Goal: Task Accomplishment & Management: Complete application form

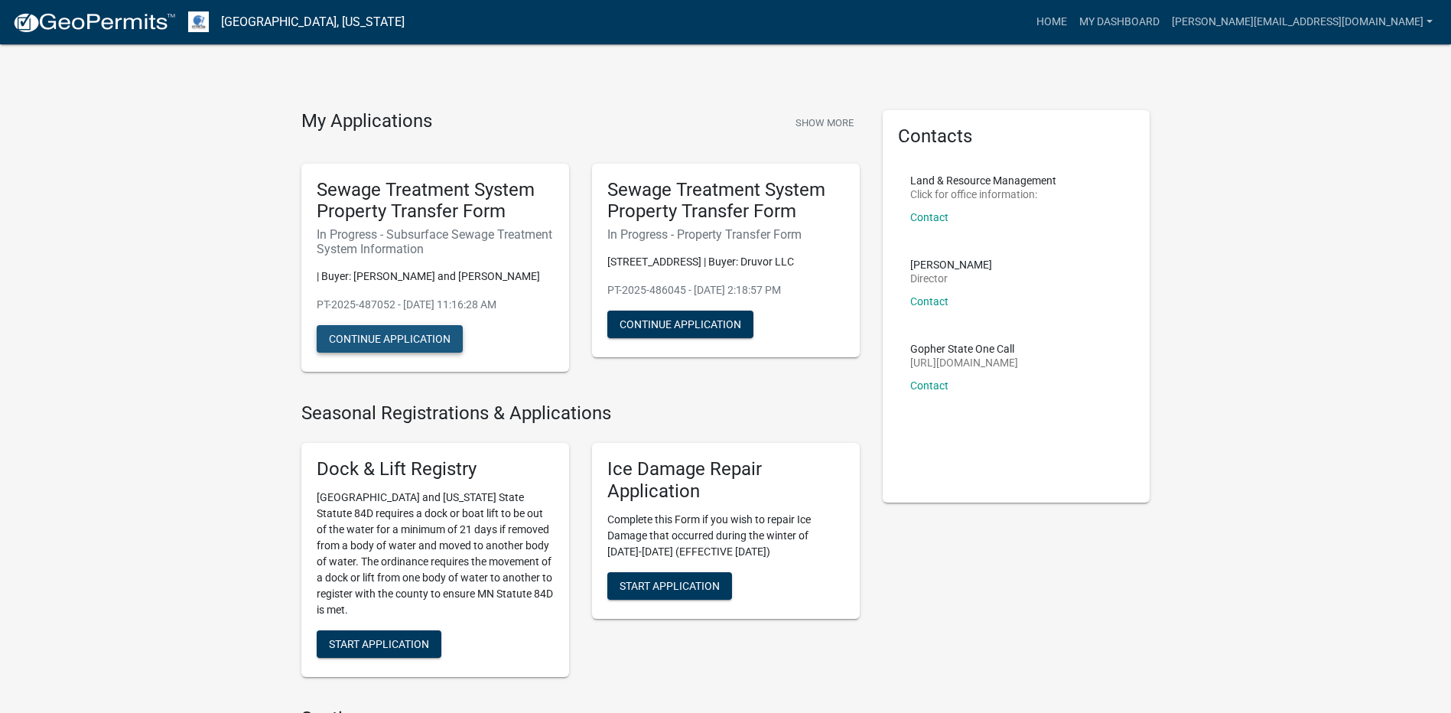
click at [411, 340] on button "Continue Application" at bounding box center [390, 339] width 146 height 28
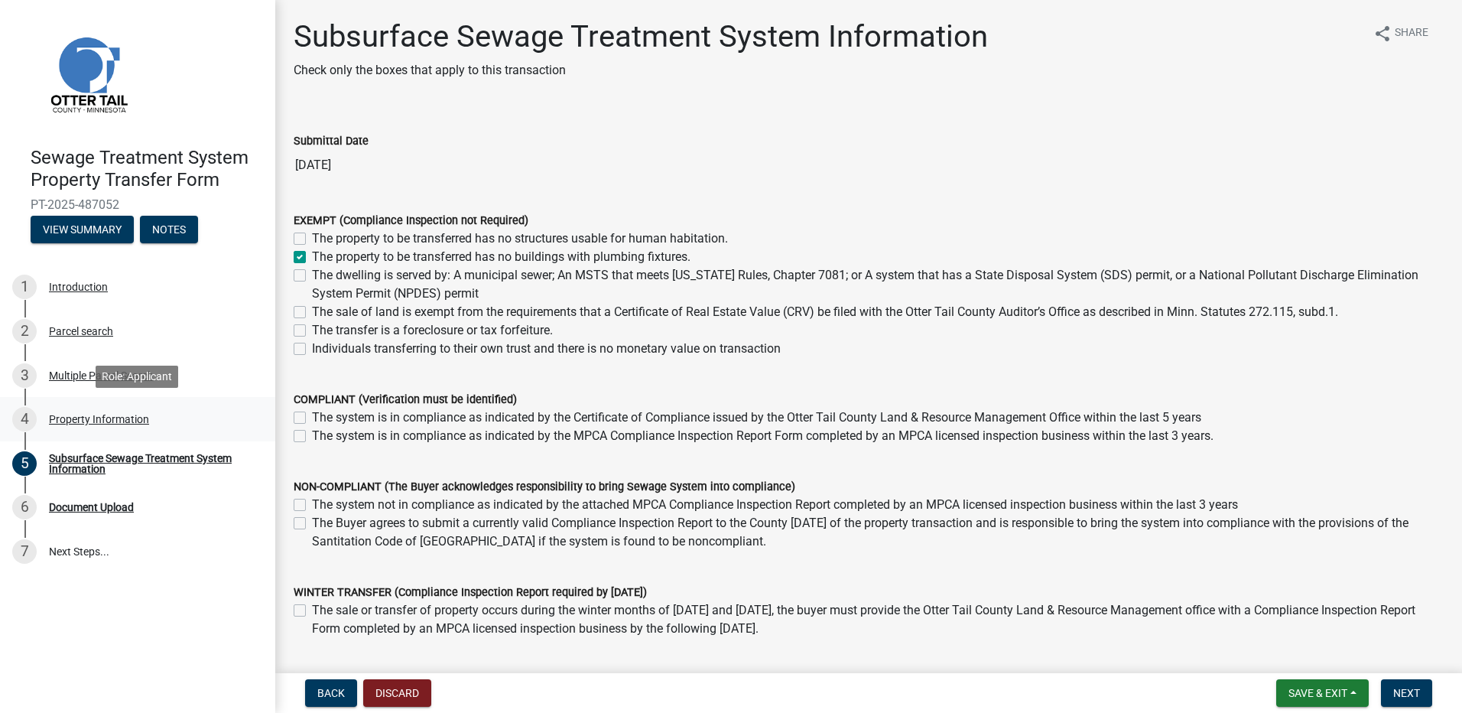
click at [90, 416] on div "Property Information" at bounding box center [99, 419] width 100 height 11
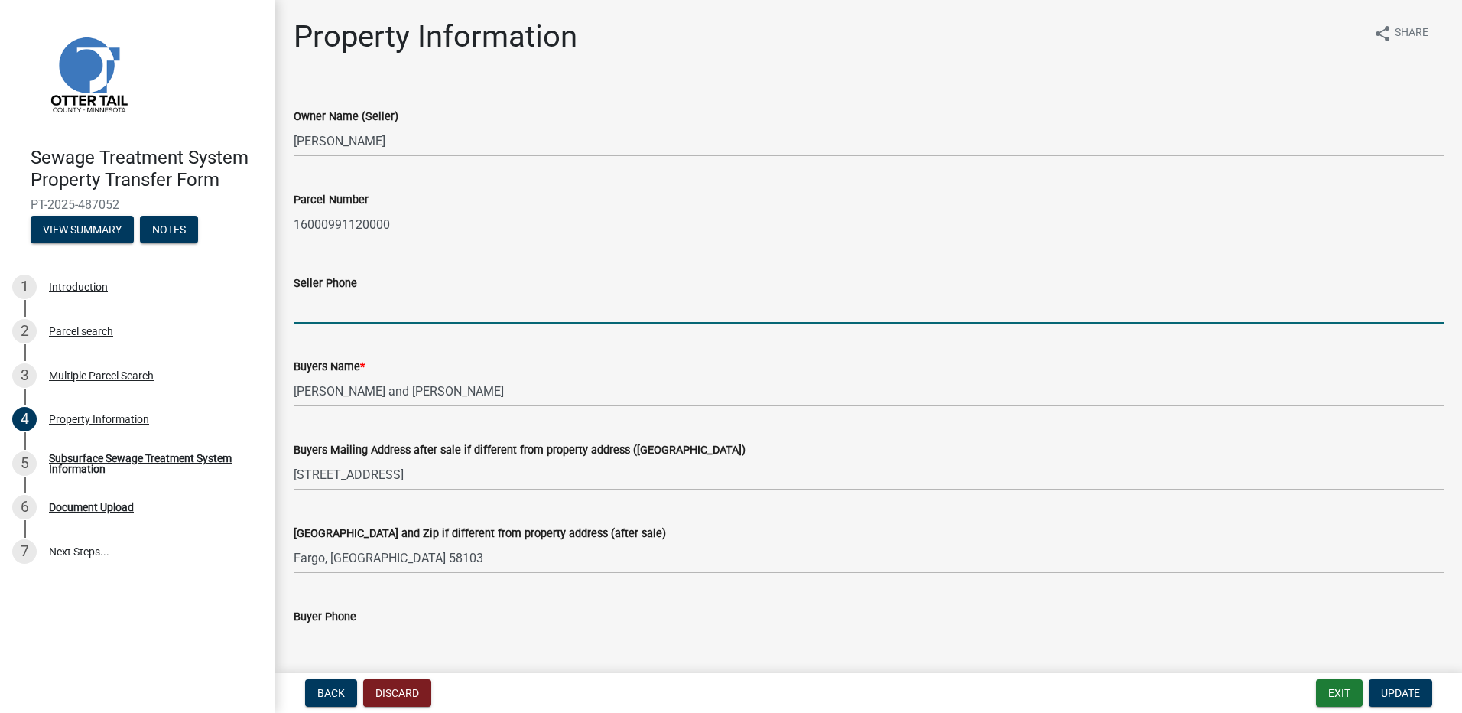
click at [353, 311] on input "Seller Phone" at bounding box center [869, 307] width 1150 height 31
type input "[PHONE_NUMBER]"
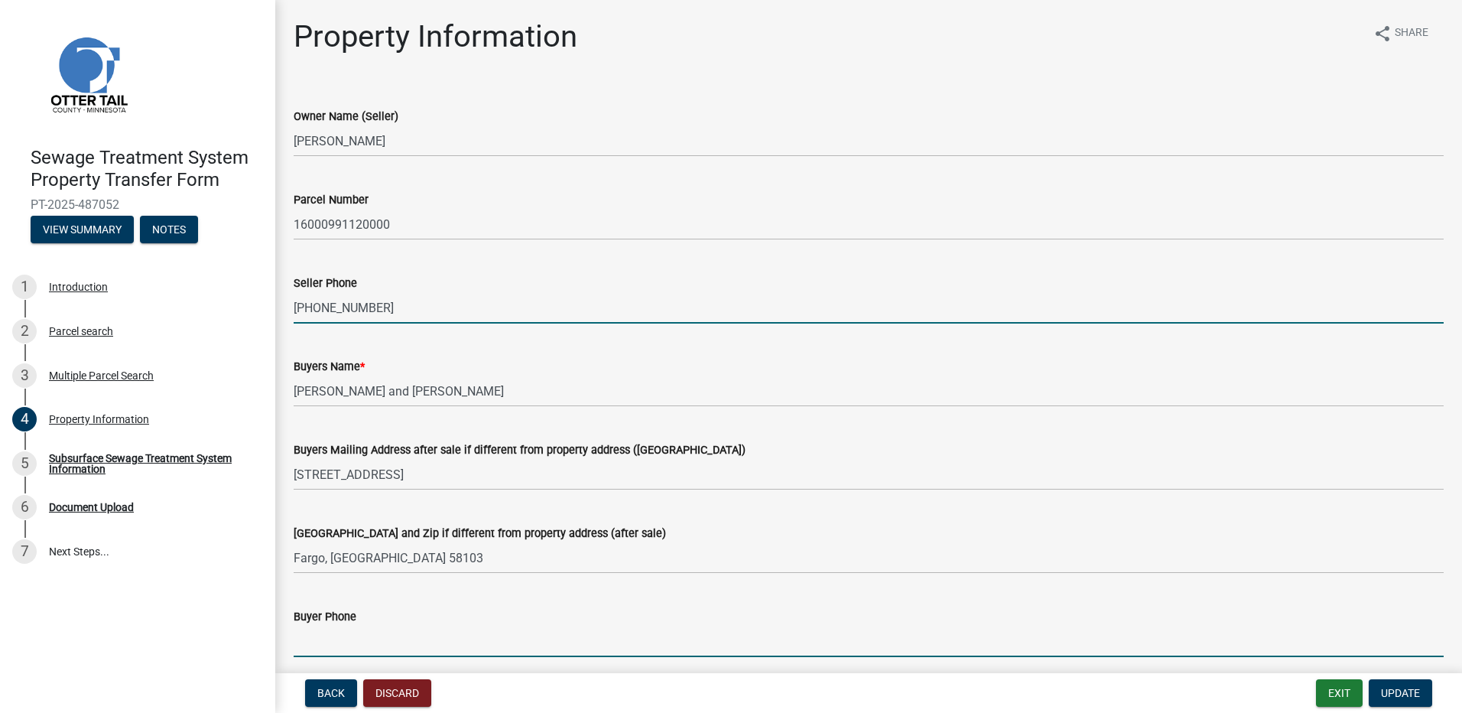
click at [324, 640] on input "Buyer Phone" at bounding box center [869, 641] width 1150 height 31
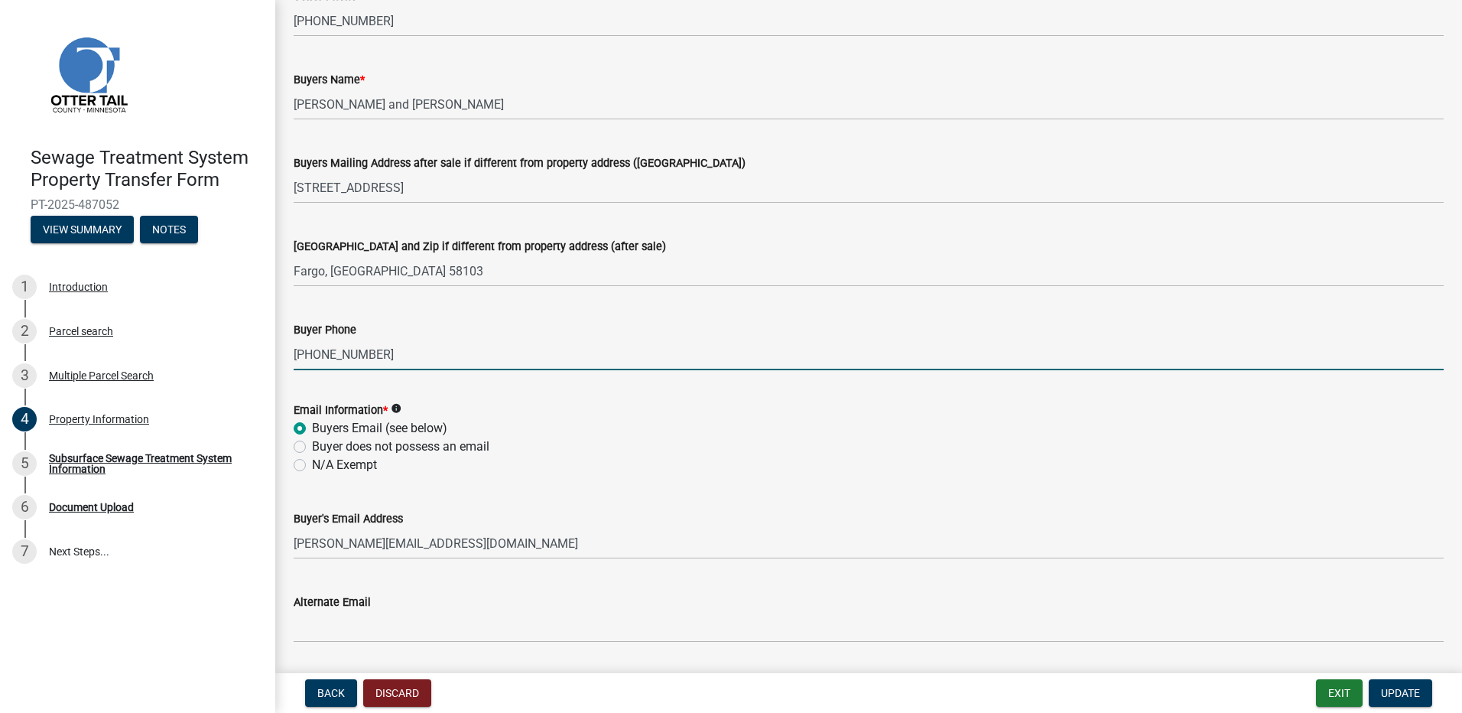
scroll to position [306, 0]
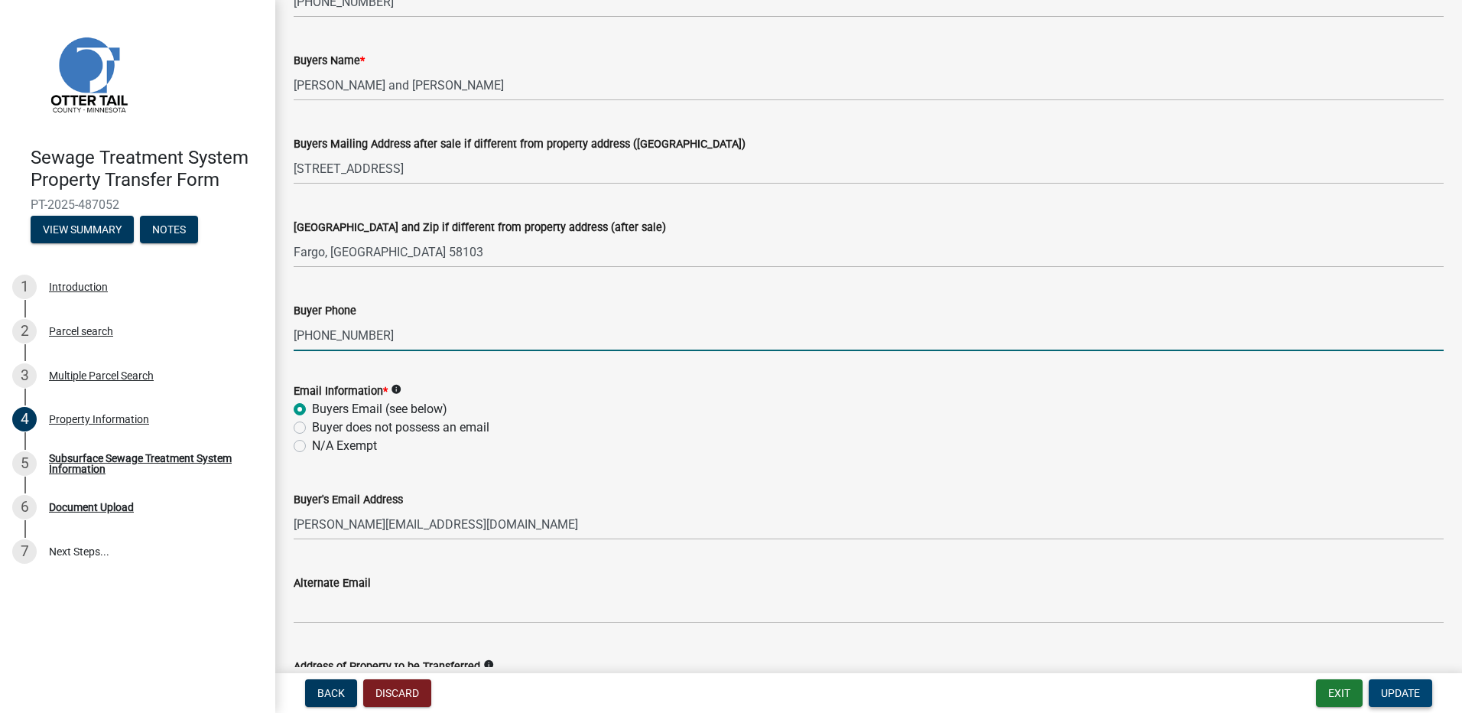
type input "[PHONE_NUMBER]"
click at [1415, 692] on span "Update" at bounding box center [1400, 693] width 39 height 12
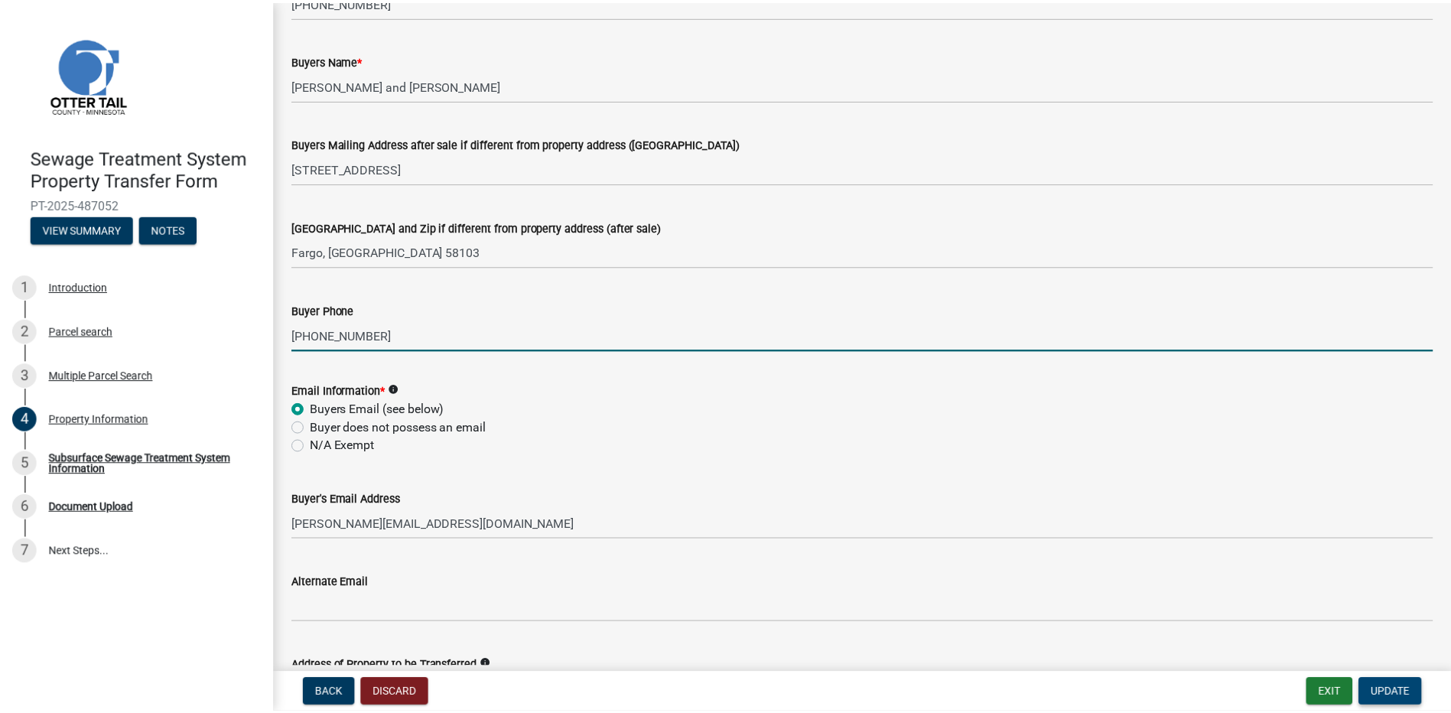
scroll to position [0, 0]
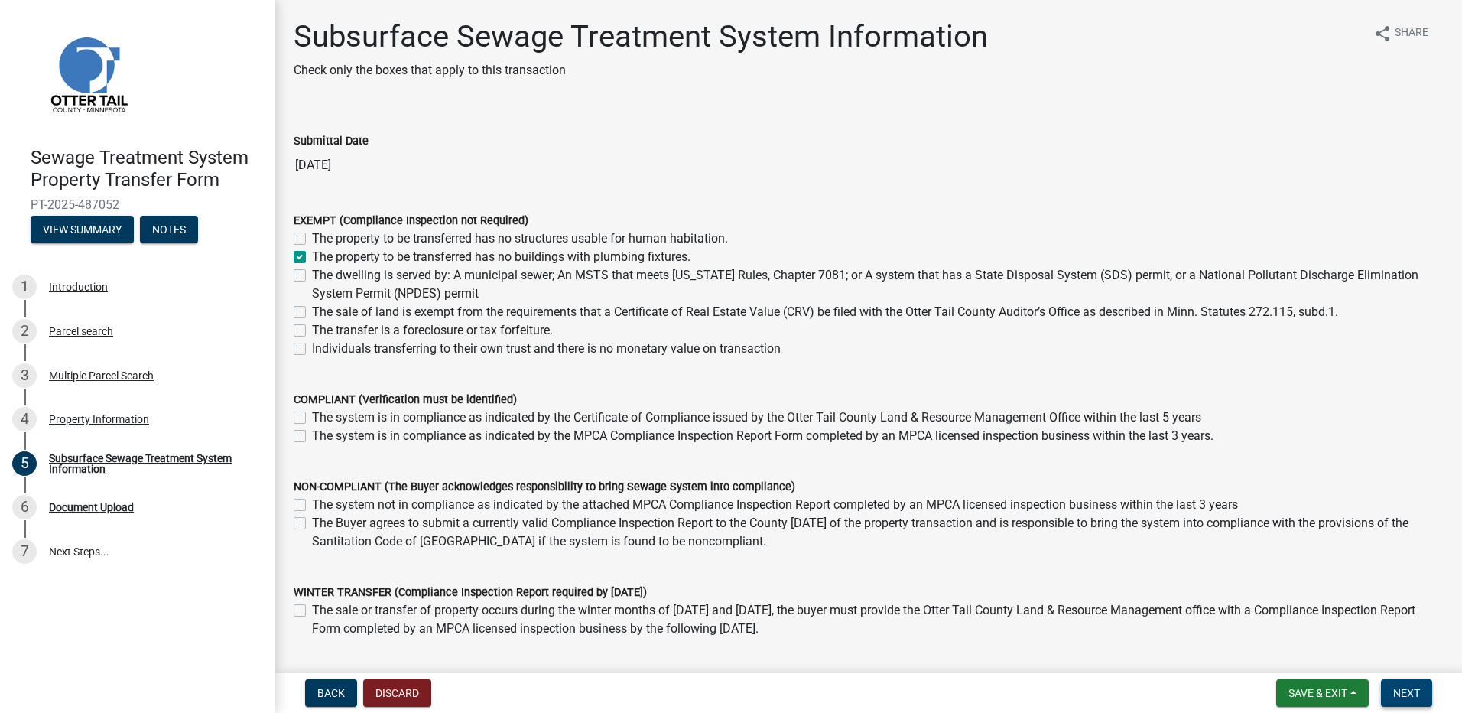
click at [1412, 690] on span "Next" at bounding box center [1406, 693] width 27 height 12
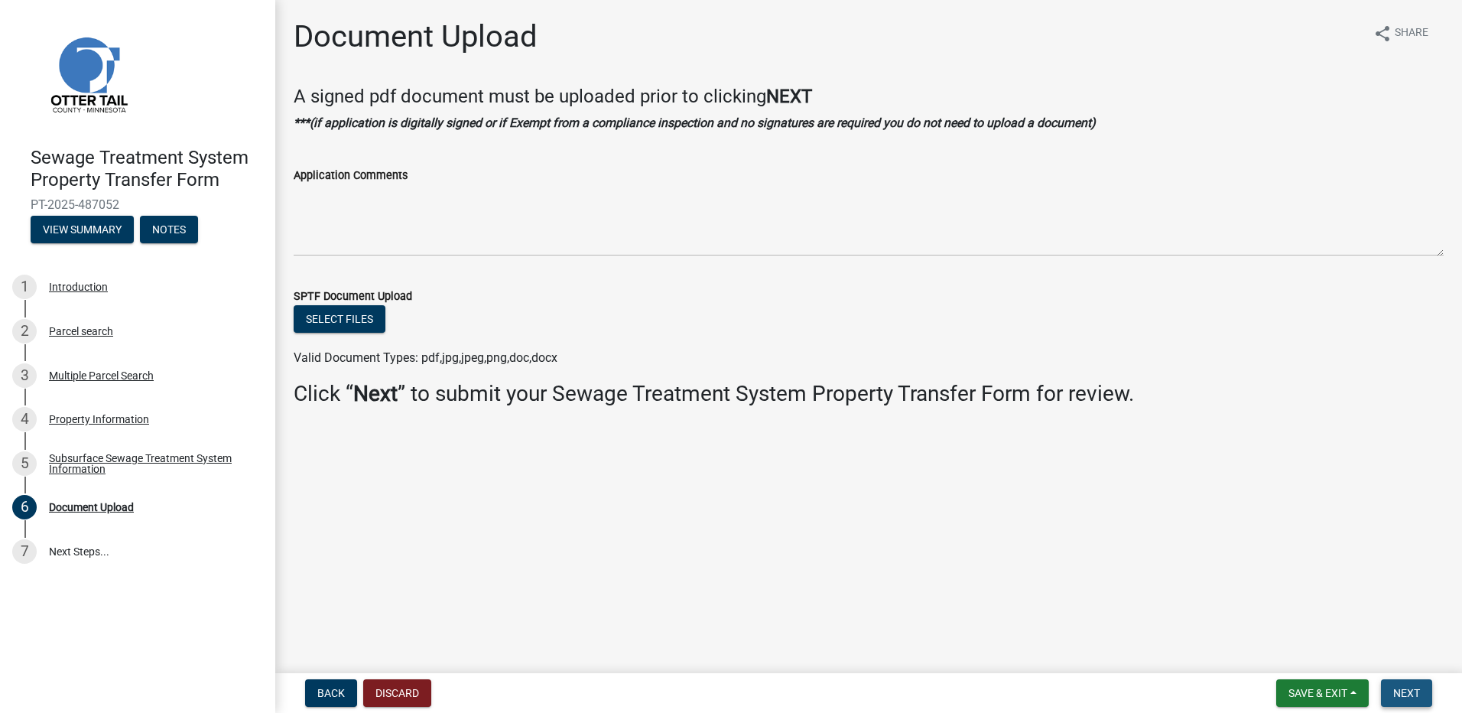
click at [1403, 691] on span "Next" at bounding box center [1406, 693] width 27 height 12
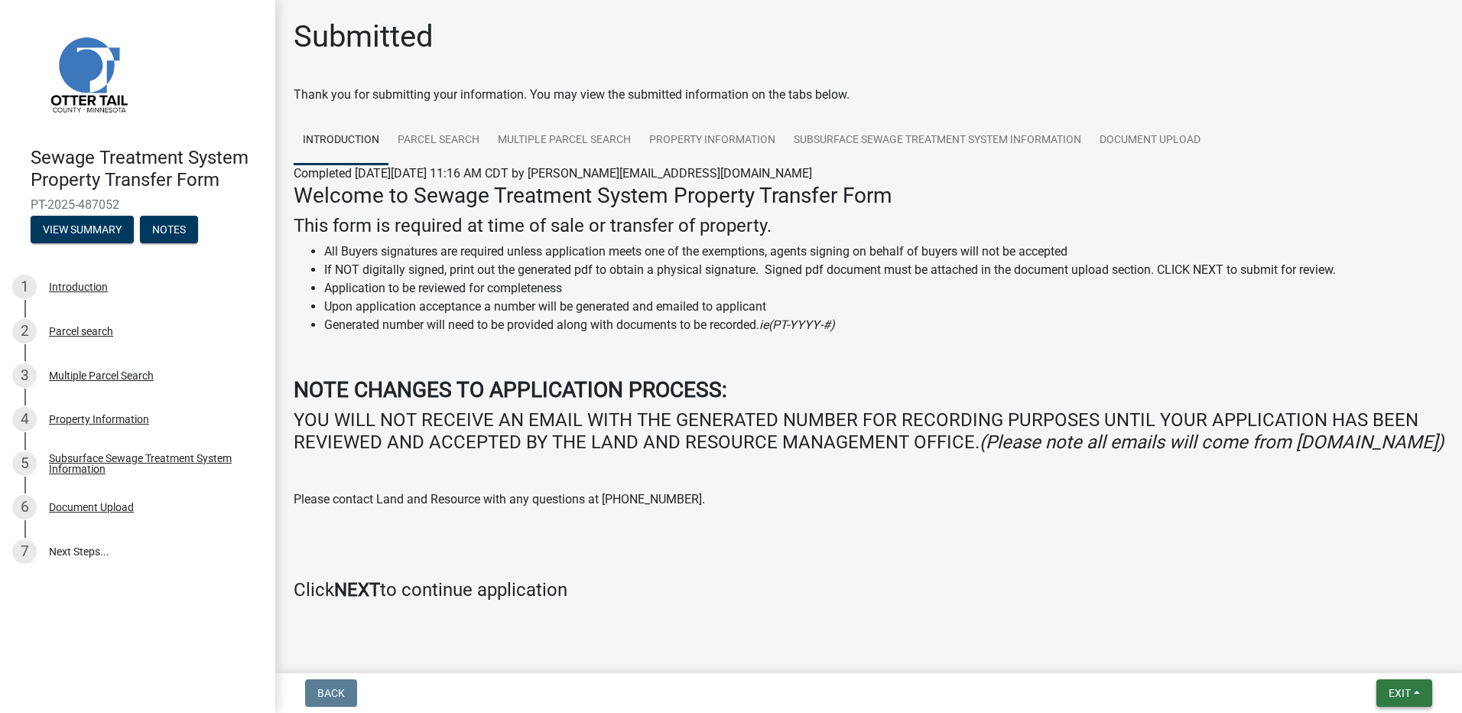
click at [1413, 686] on button "Exit" at bounding box center [1405, 693] width 56 height 28
click at [1380, 650] on button "Save & Exit" at bounding box center [1371, 653] width 122 height 37
